Goal: Information Seeking & Learning: Learn about a topic

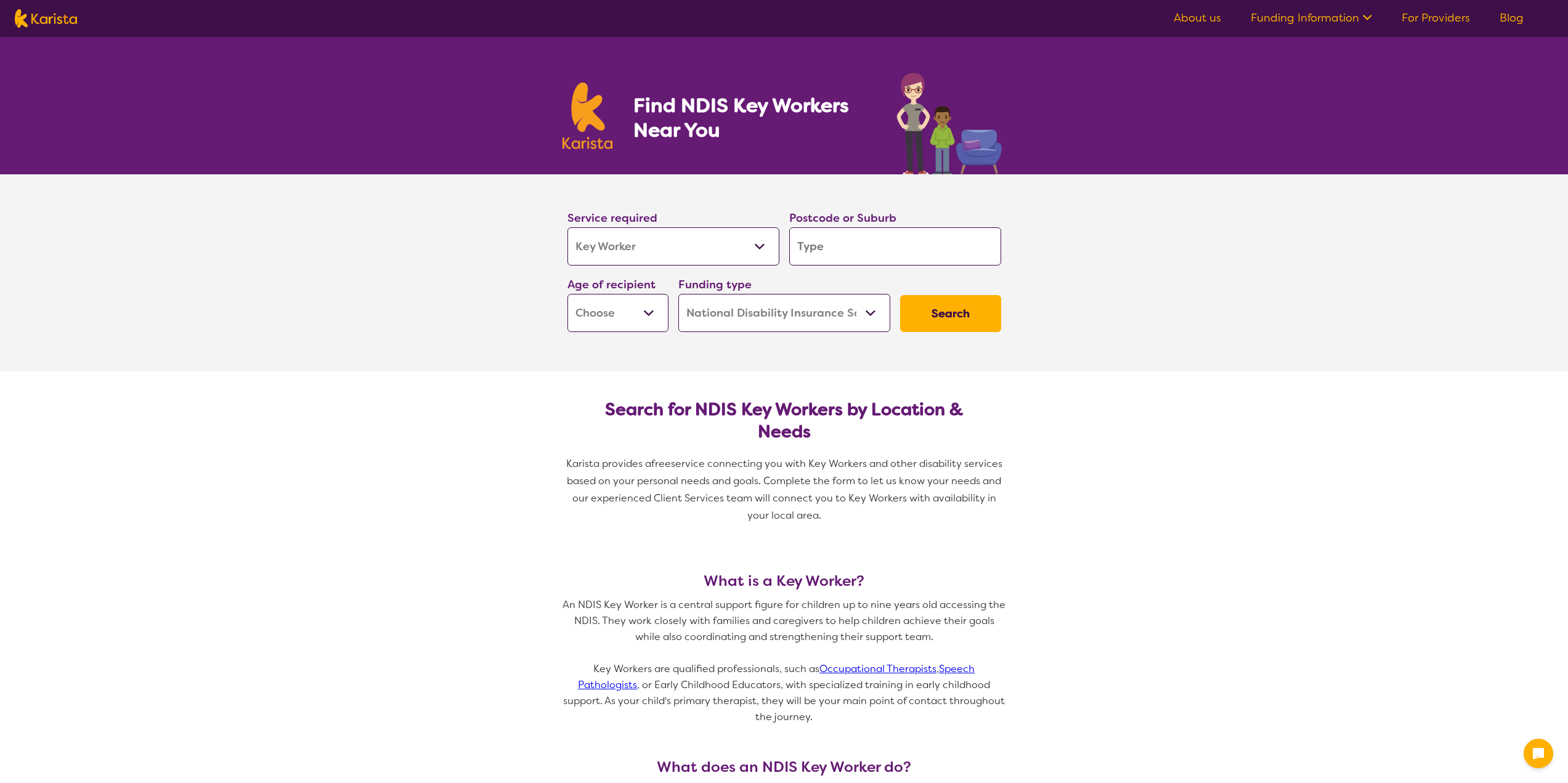
select select "Key Worker"
select select "NDIS"
select select "Key Worker"
select select "NDIS"
click at [876, 255] on input "search" at bounding box center [895, 246] width 212 height 38
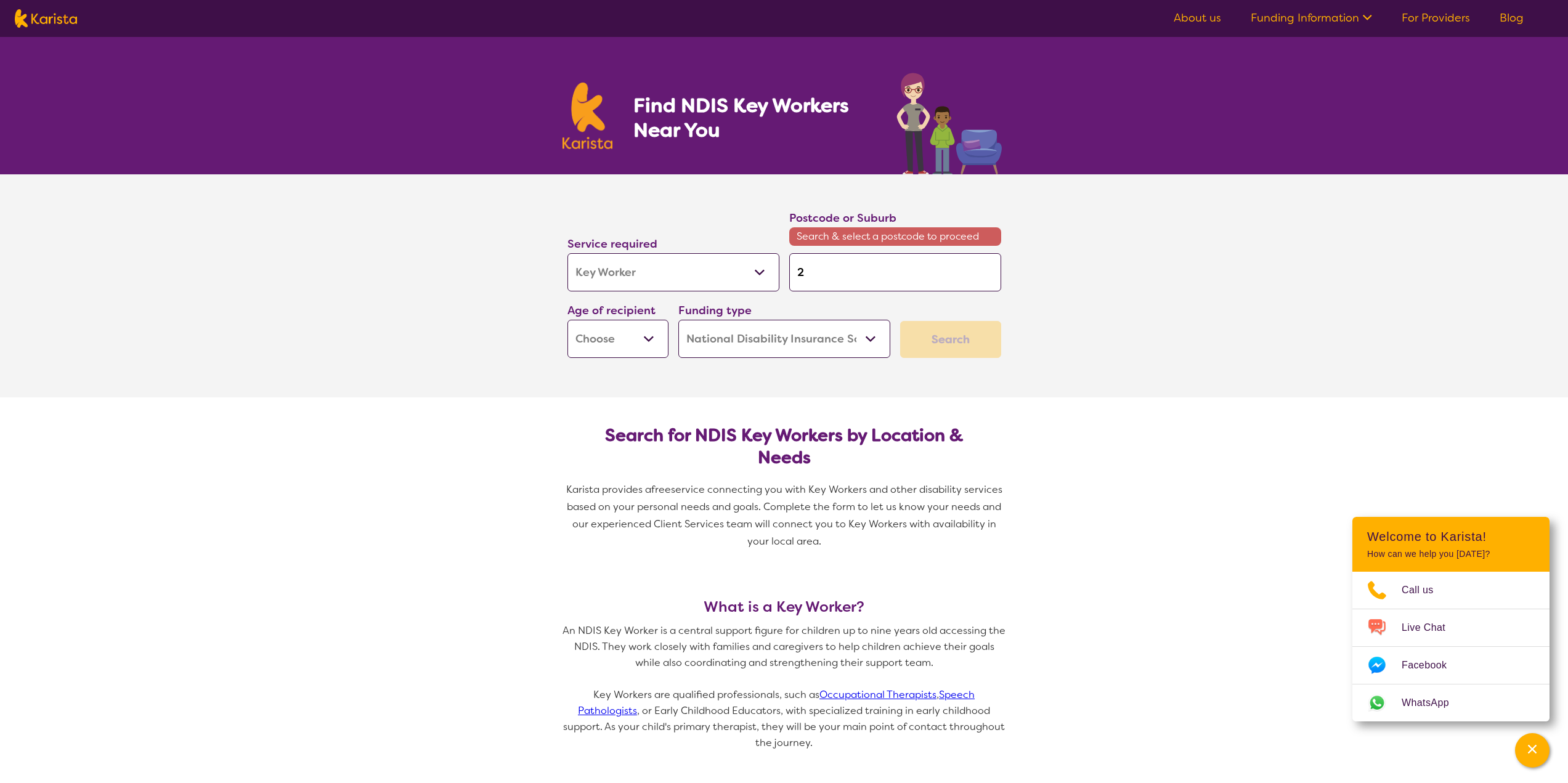
type input "2"
type input "26"
type input "264"
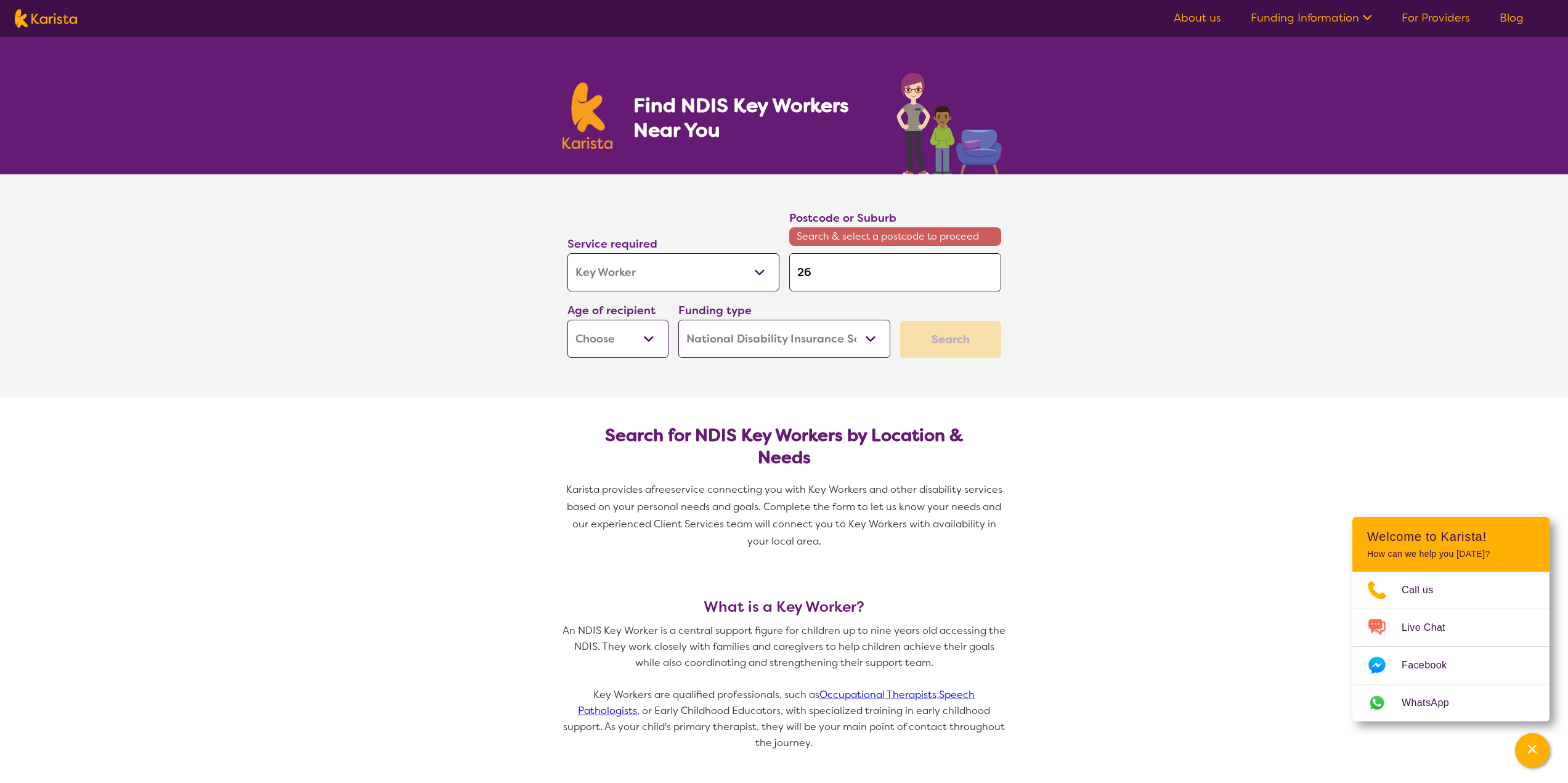
type input "264"
type input "2640"
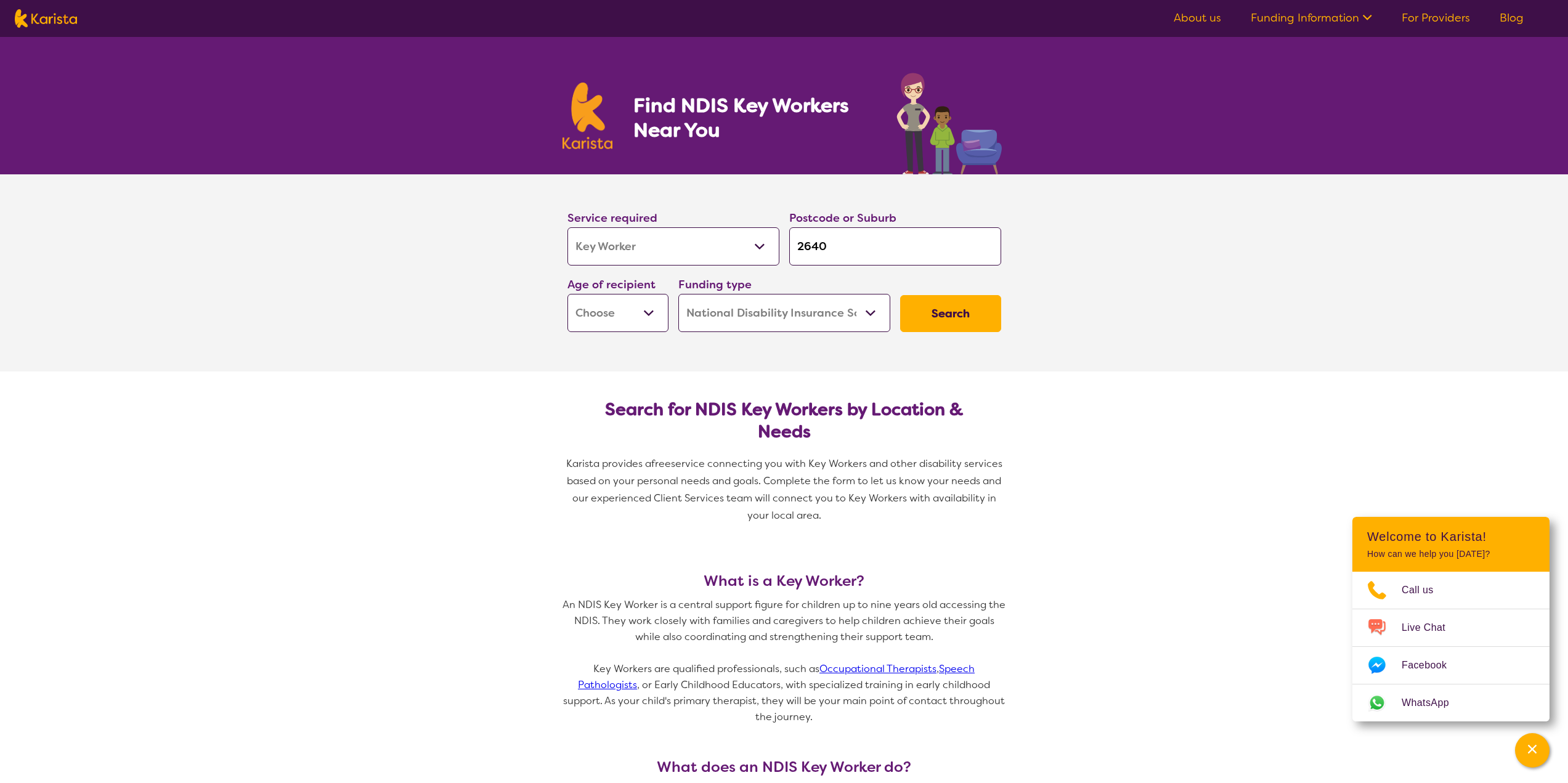
type input "2640"
click at [900, 295] on button "Search" at bounding box center [950, 314] width 101 height 37
click at [650, 304] on select "Early Childhood - 0 to 9 Child - 10 to 11 Adolescent - 12 to 17 Adult - 18 to 6…" at bounding box center [617, 313] width 101 height 38
select select "EC"
click at [567, 294] on select "Early Childhood - 0 to 9 Child - 10 to 11 Adolescent - 12 to 17 Adult - 18 to 6…" at bounding box center [617, 313] width 101 height 38
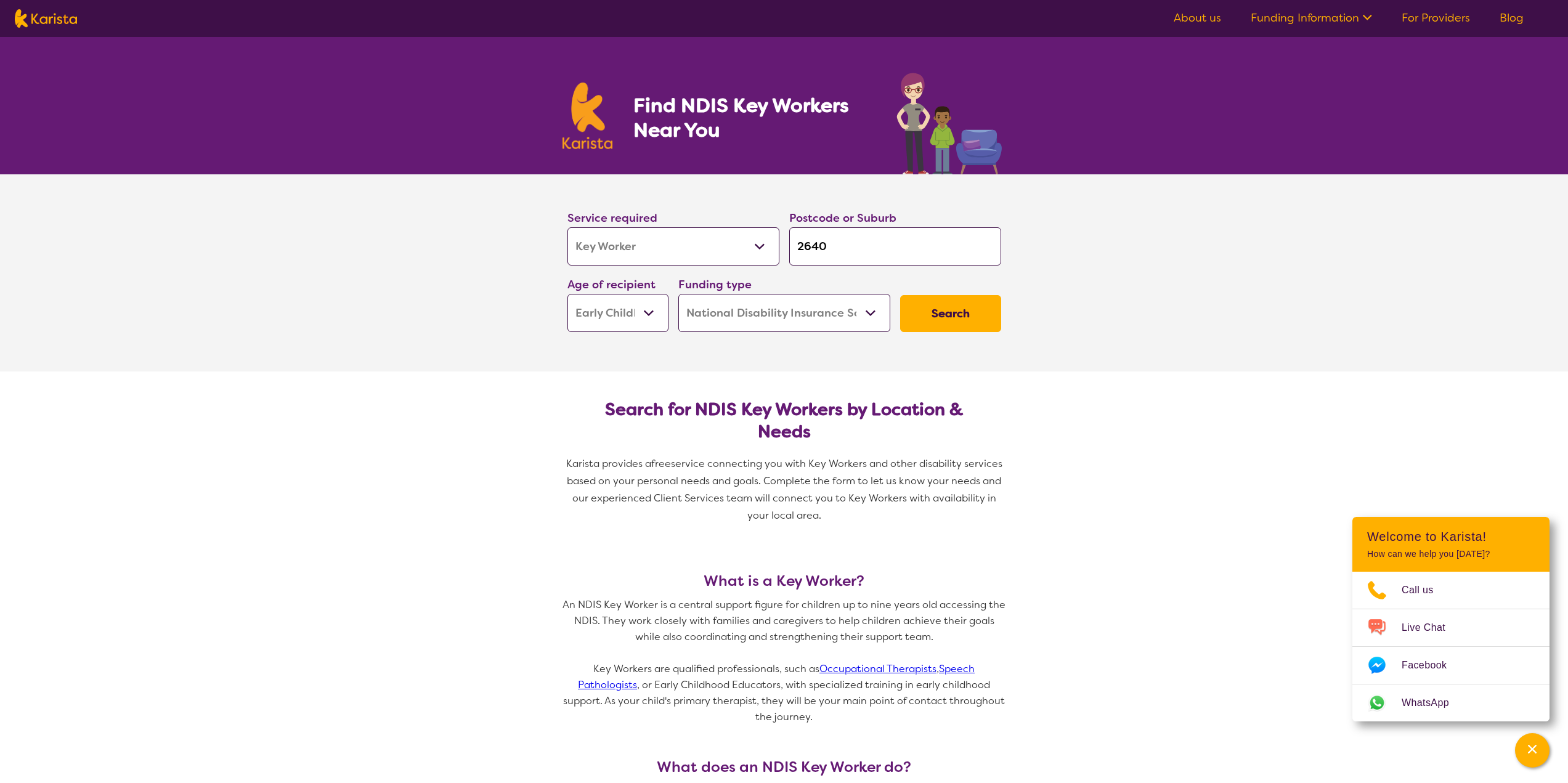
select select "EC"
click at [953, 309] on button "Search" at bounding box center [950, 314] width 101 height 37
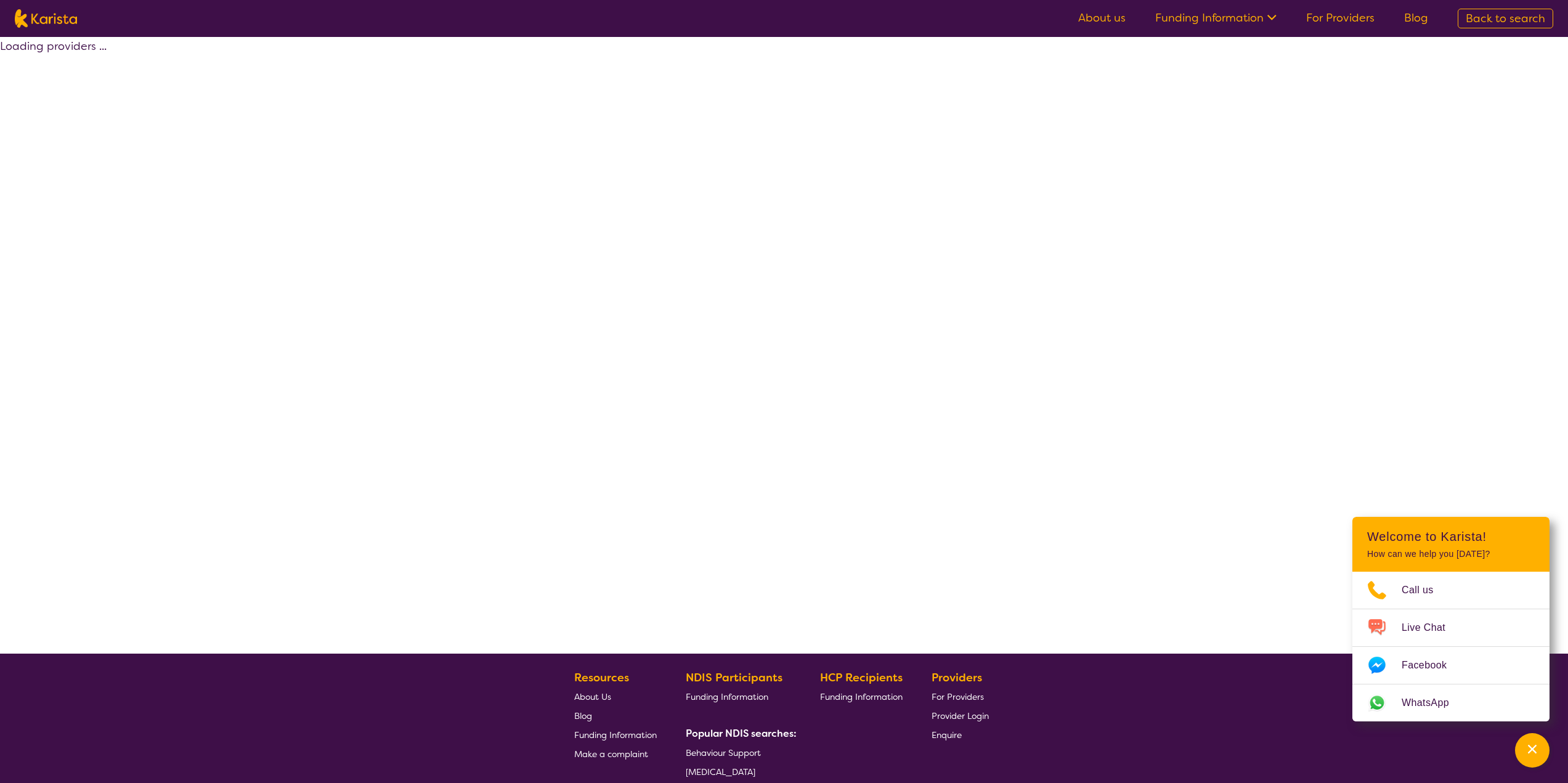
select select "NDIS"
select select "Key Worker"
select select "EC"
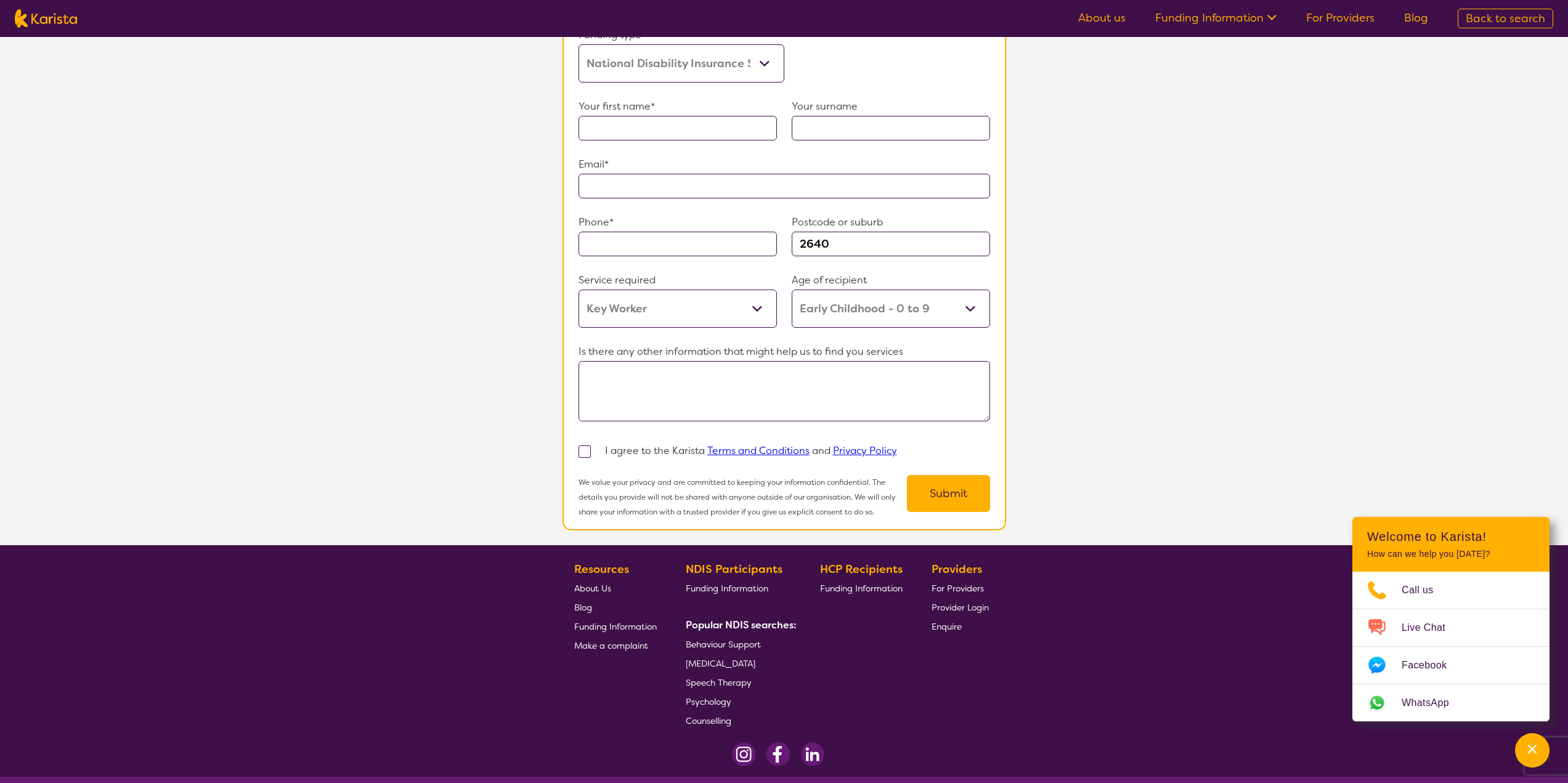
scroll to position [852, 0]
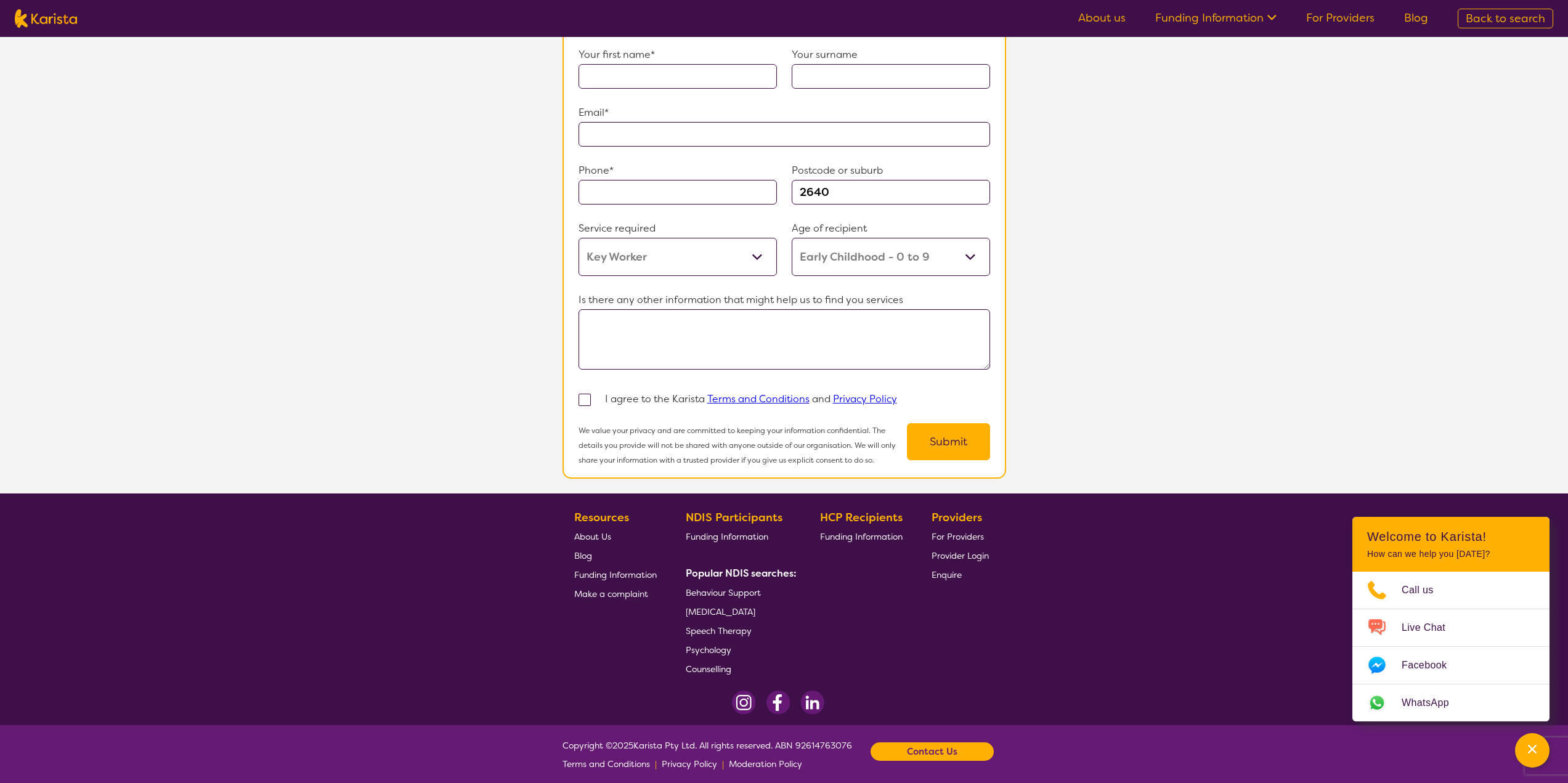
select select "Key Worker"
select select "EC"
select select "NDIS"
select select "Key Worker"
select select "EC"
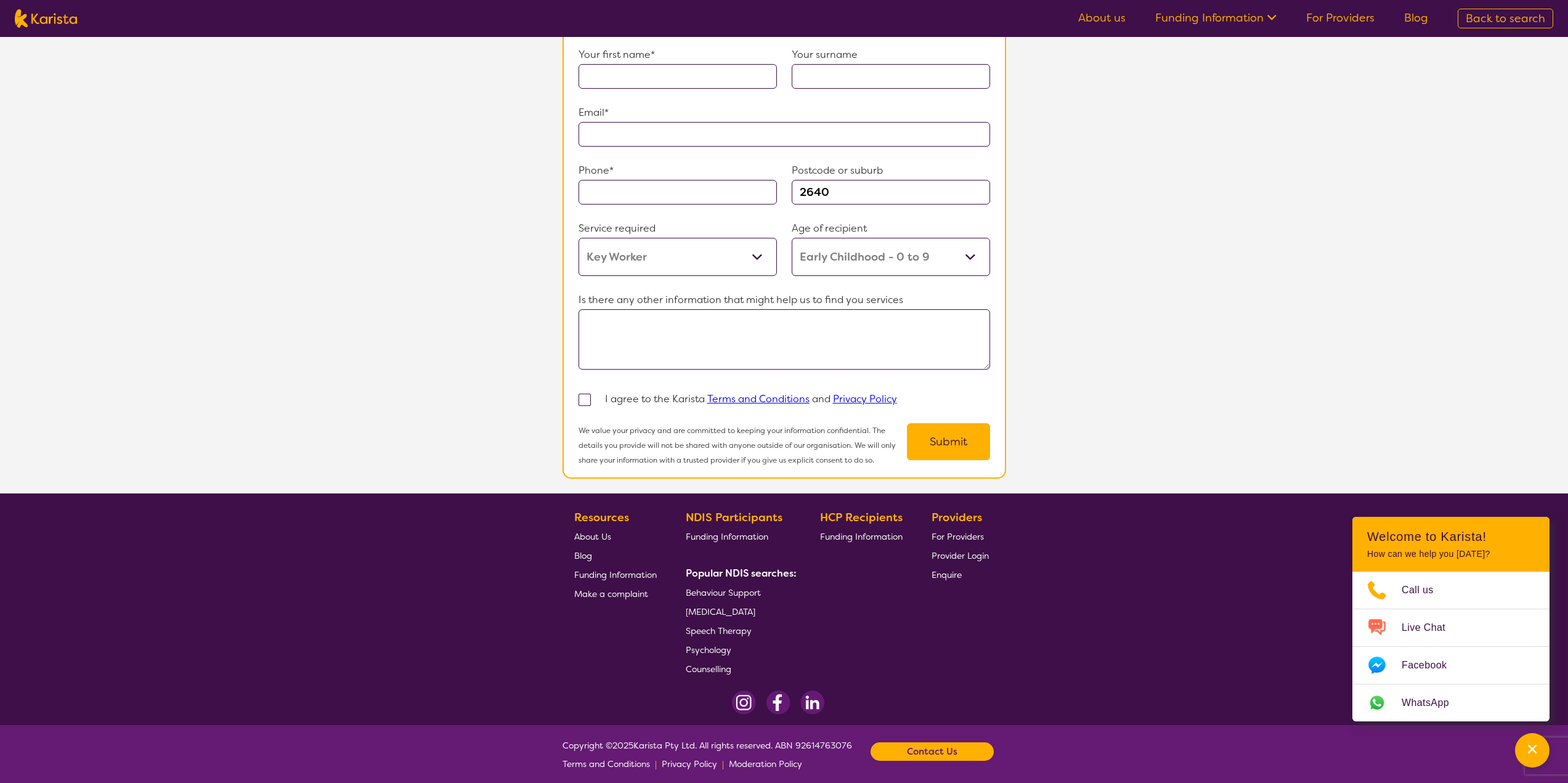
select select "NDIS"
